Goal: Check status: Check status

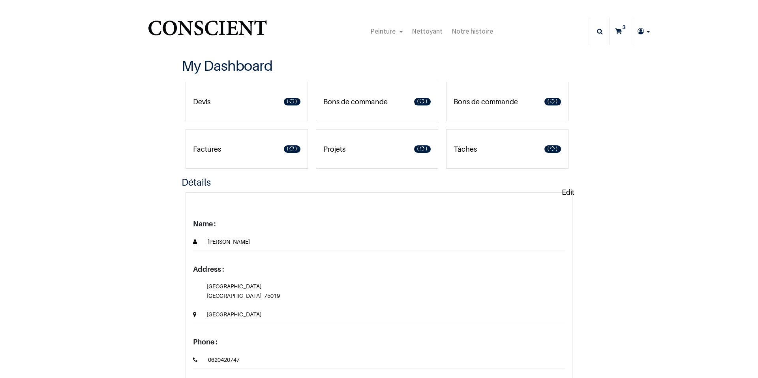
type input "[EMAIL_ADDRESS][DOMAIN_NAME]"
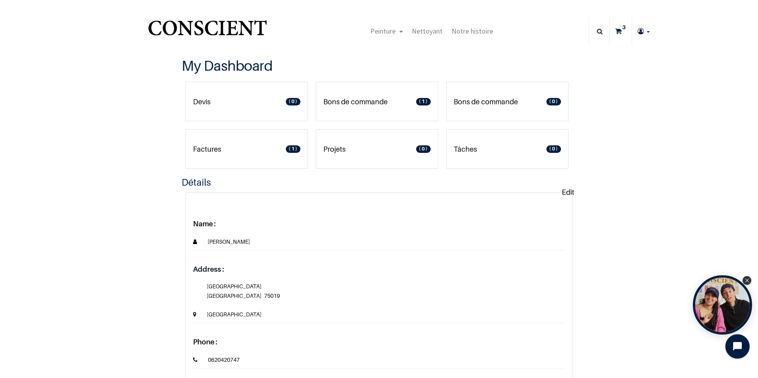
click at [741, 348] on icon "Open chat widget" at bounding box center [742, 346] width 12 height 12
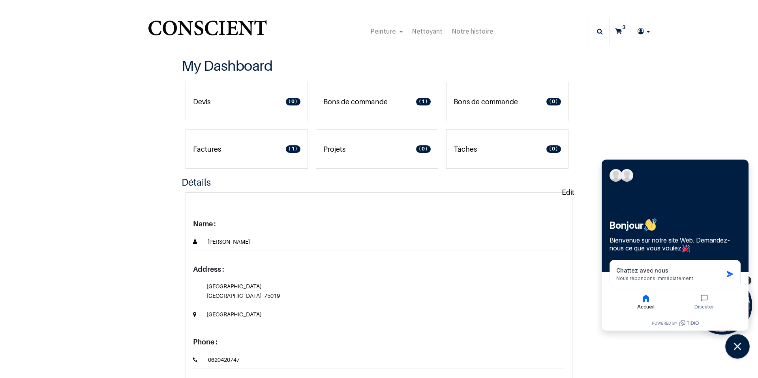
click at [742, 348] on icon "Close chat widget" at bounding box center [738, 346] width 12 height 12
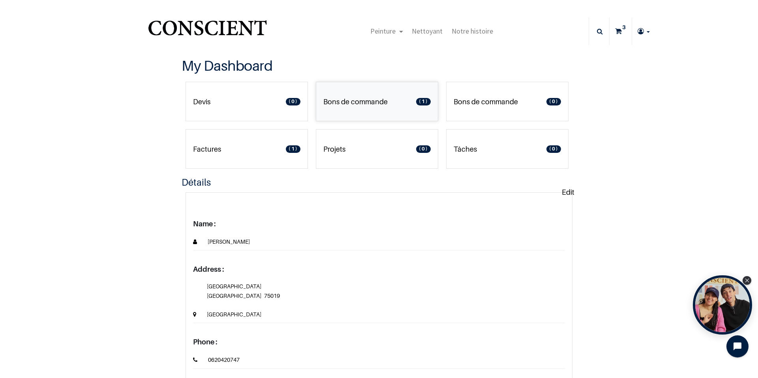
click at [395, 102] on link "Bons de commande 1" at bounding box center [377, 101] width 122 height 39
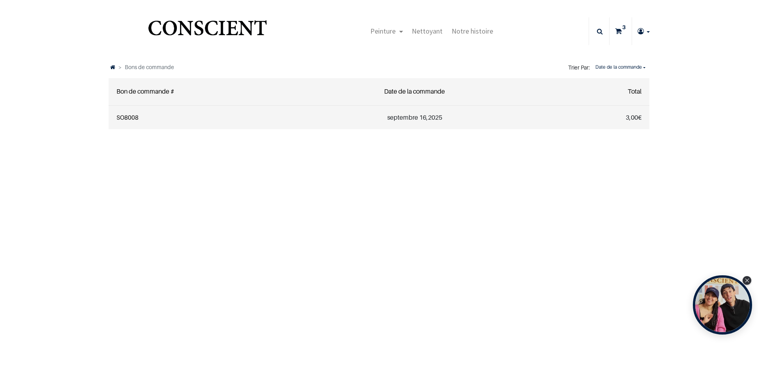
type input "[EMAIL_ADDRESS][DOMAIN_NAME]"
click at [121, 120] on link "SO8008" at bounding box center [128, 117] width 22 height 7
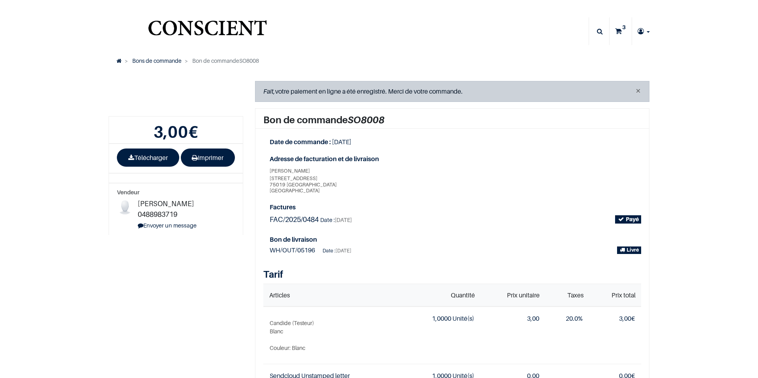
type input "[EMAIL_ADDRESS][DOMAIN_NAME]"
